Goal: Task Accomplishment & Management: Manage account settings

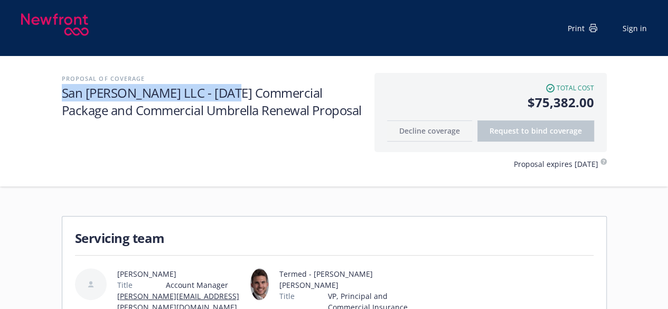
drag, startPoint x: 230, startPoint y: 89, endPoint x: 58, endPoint y: 89, distance: 171.7
click at [58, 89] on div "Proposal of coverage San Francisco Townsend LLC - 10/15/2025 Commercial Package…" at bounding box center [334, 121] width 668 height 130
copy h1 "San Francisco Townsend LLC -"
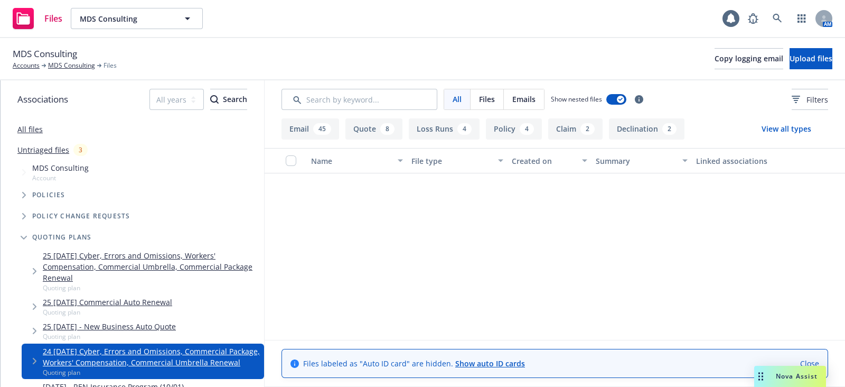
scroll to position [1585, 0]
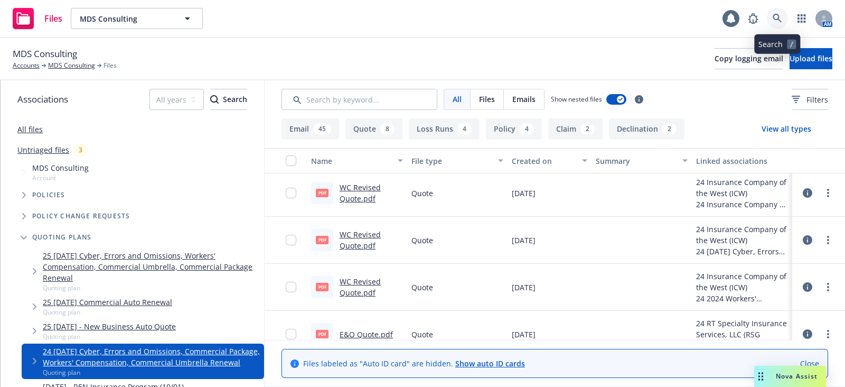
click at [781, 18] on icon at bounding box center [778, 19] width 10 height 10
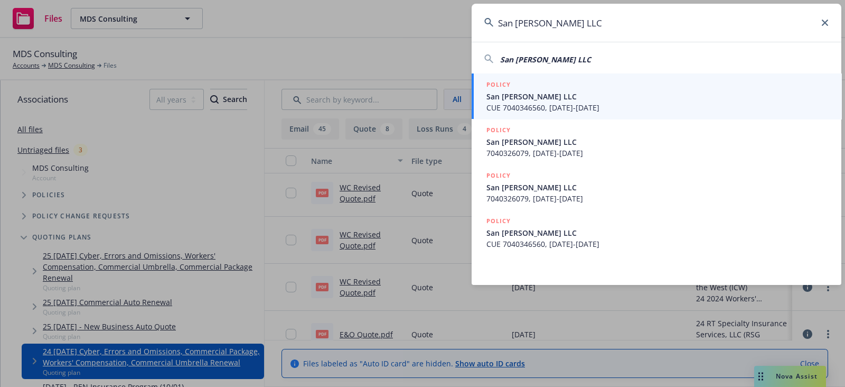
type input "San [PERSON_NAME] LLC"
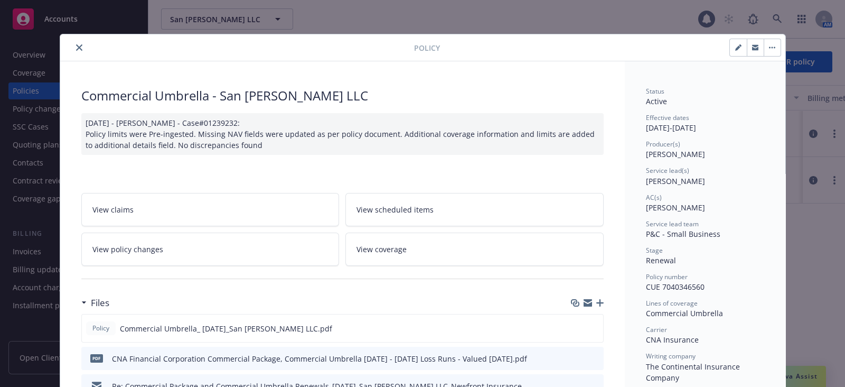
click at [76, 50] on icon "close" at bounding box center [79, 47] width 6 height 6
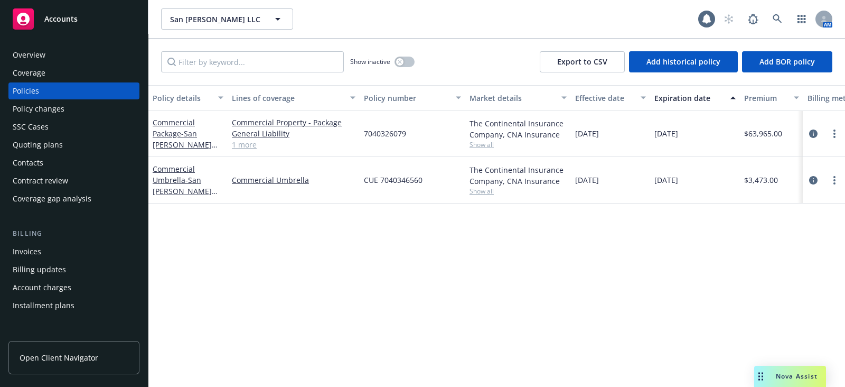
click at [40, 143] on div "Quoting plans" at bounding box center [38, 144] width 50 height 17
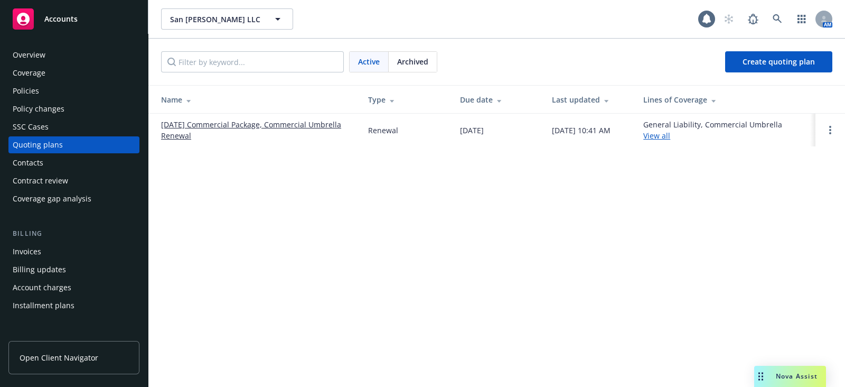
click at [186, 121] on link "[DATE] Commercial Package, Commercial Umbrella Renewal" at bounding box center [256, 130] width 190 height 22
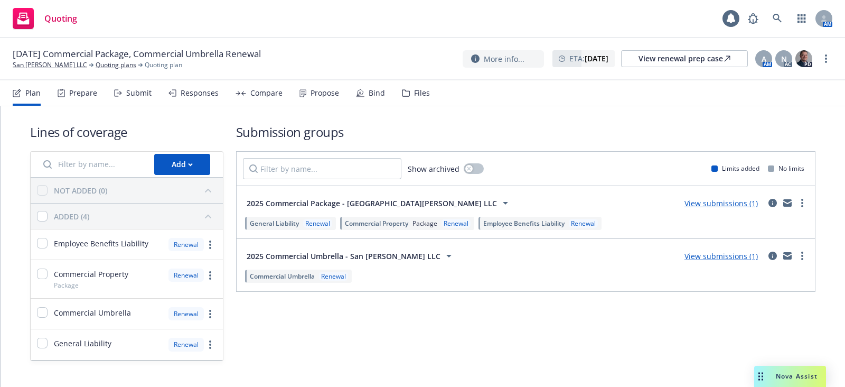
click at [321, 93] on div "Propose" at bounding box center [325, 93] width 29 height 8
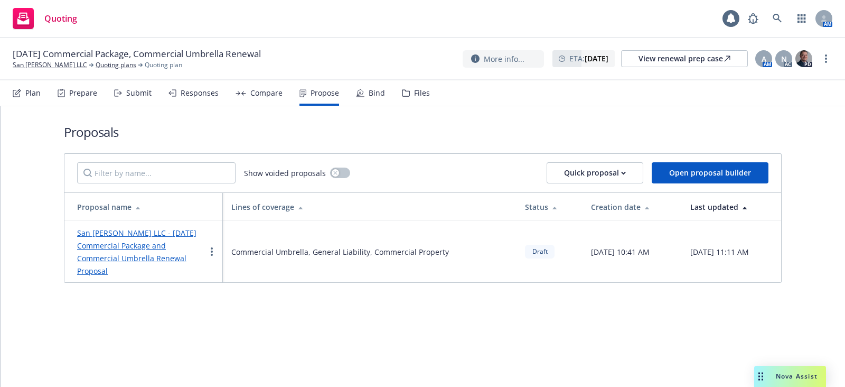
click at [161, 247] on link "San [PERSON_NAME] LLC - [DATE] Commercial Package and Commercial Umbrella Renew…" at bounding box center [136, 252] width 119 height 48
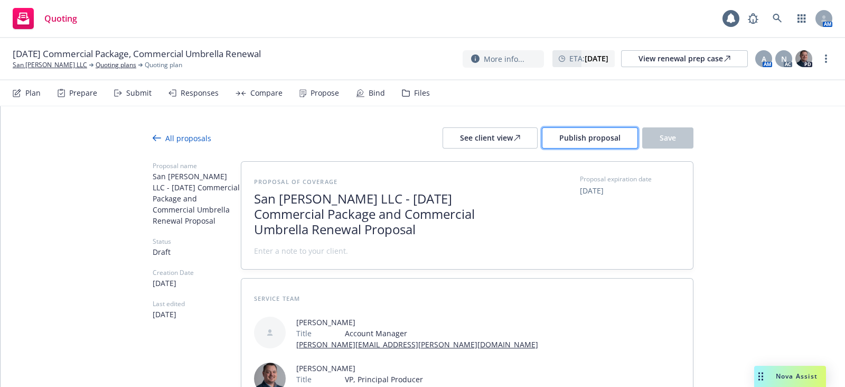
click at [560, 143] on button "Publish proposal" at bounding box center [590, 137] width 96 height 21
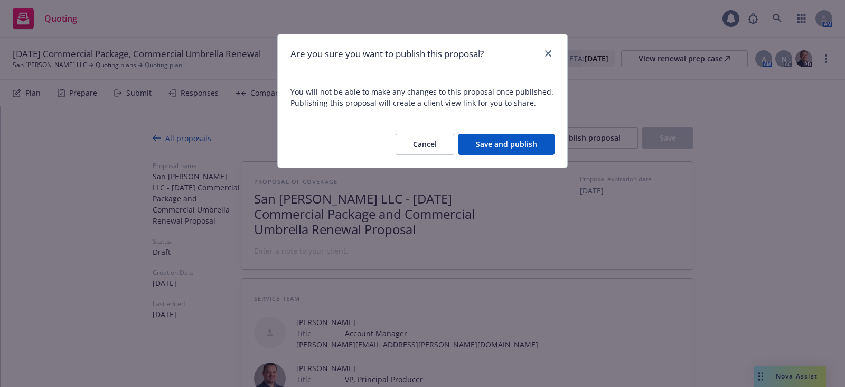
click at [514, 147] on button "Save and publish" at bounding box center [507, 144] width 96 height 21
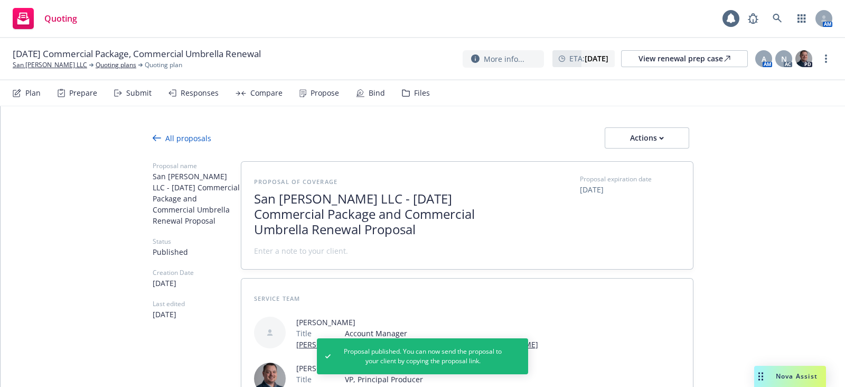
drag, startPoint x: 421, startPoint y: 234, endPoint x: 242, endPoint y: 200, distance: 182.3
click at [242, 200] on div "Proposal of coverage San [PERSON_NAME] LLC - [DATE] Commercial Package and Comm…" at bounding box center [467, 215] width 452 height 107
copy span "San [PERSON_NAME] LLC - [DATE] Commercial Package and Commercial Umbrella Renew…"
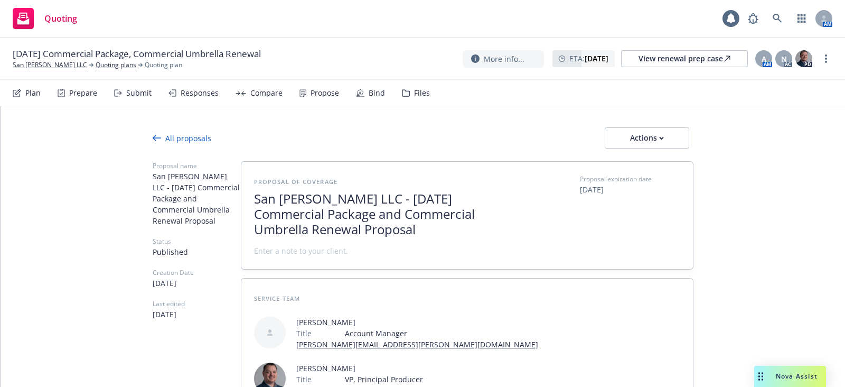
type textarea "x"
click at [75, 66] on link "San [PERSON_NAME] LLC" at bounding box center [50, 65] width 74 height 10
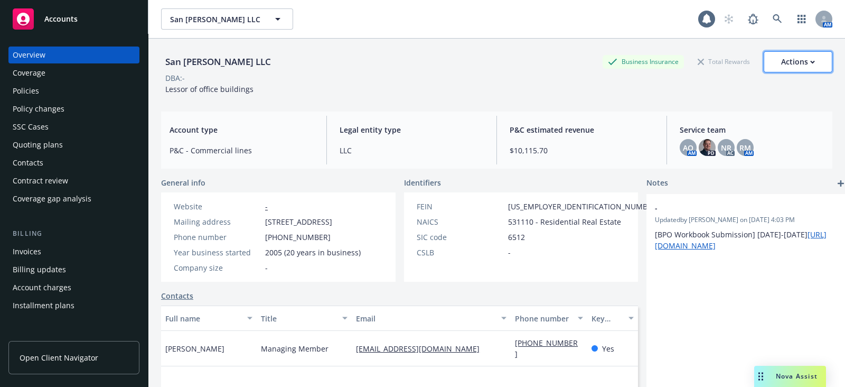
click at [781, 63] on div "Actions" at bounding box center [798, 62] width 34 height 20
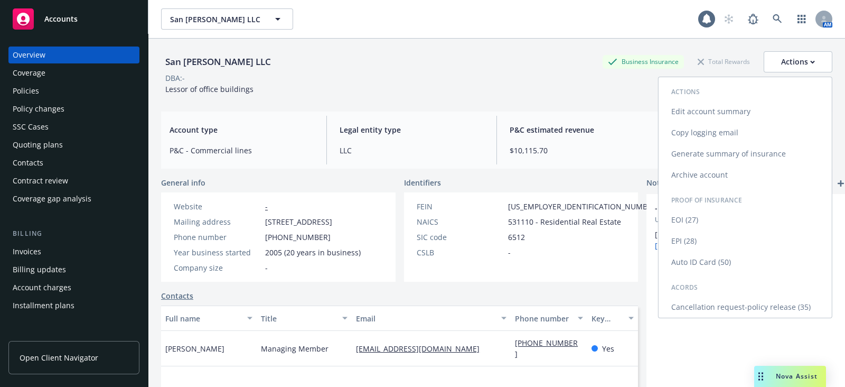
click at [724, 128] on link "Copy logging email" at bounding box center [745, 132] width 173 height 21
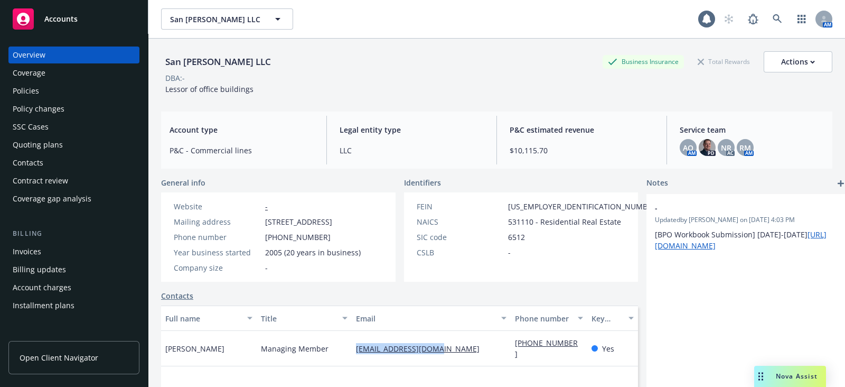
drag, startPoint x: 436, startPoint y: 357, endPoint x: 342, endPoint y: 363, distance: 93.7
click at [352, 363] on div "bardia@startuphq.com" at bounding box center [431, 348] width 159 height 35
copy link "bardia@startuphq.com"
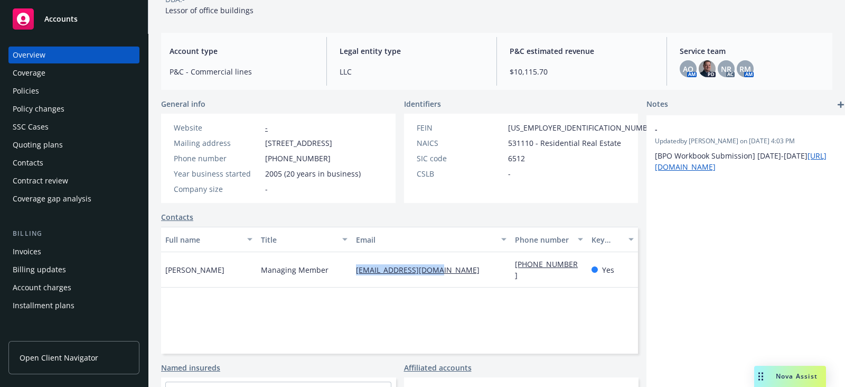
scroll to position [89, 0]
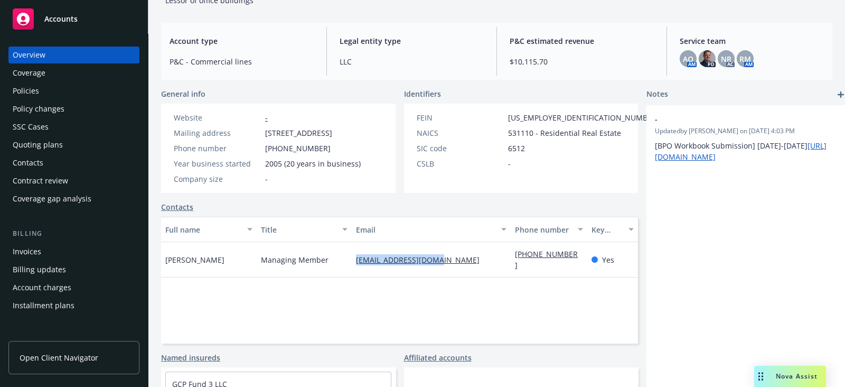
click at [59, 143] on div "Quoting plans" at bounding box center [38, 144] width 50 height 17
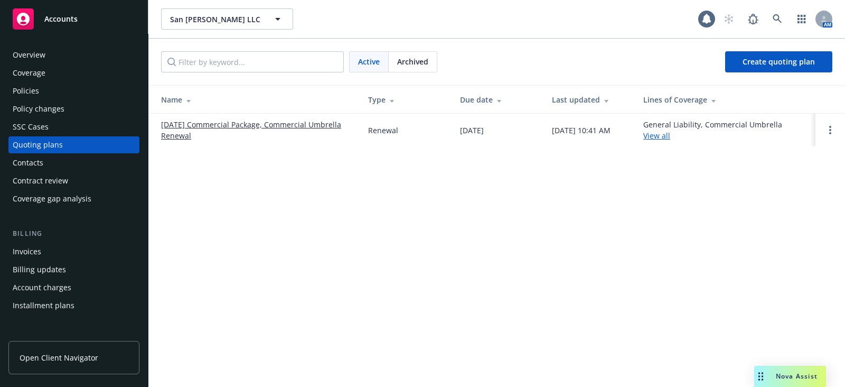
click at [223, 125] on link "[DATE] Commercial Package, Commercial Umbrella Renewal" at bounding box center [256, 130] width 190 height 22
